Goal: Find specific page/section: Find specific page/section

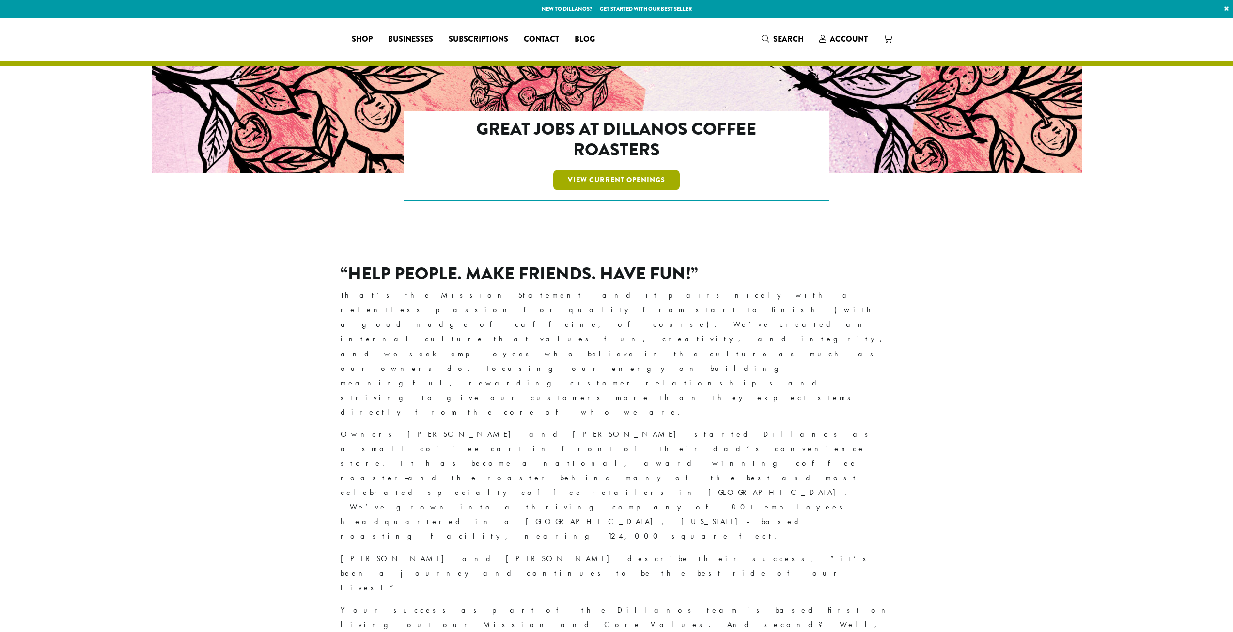
click at [636, 173] on link "View Current Openings" at bounding box center [616, 180] width 126 height 20
click at [636, 177] on link "View Current Openings" at bounding box center [616, 180] width 126 height 20
click at [584, 177] on link "View Current Openings" at bounding box center [616, 180] width 126 height 20
click at [603, 173] on link "View Current Openings" at bounding box center [616, 180] width 126 height 20
